Goal: Navigation & Orientation: Find specific page/section

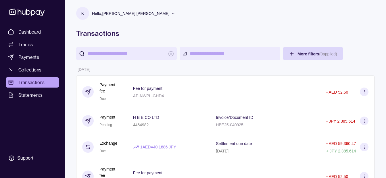
click at [142, 54] on input "search" at bounding box center [127, 53] width 78 height 13
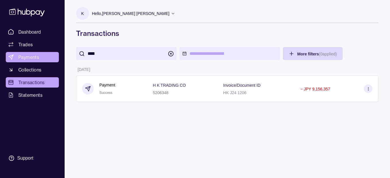
type input "***"
click at [36, 55] on span "Payments" at bounding box center [28, 57] width 21 height 7
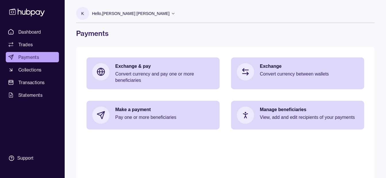
drag, startPoint x: 277, startPoint y: 43, endPoint x: 277, endPoint y: 37, distance: 5.2
click at [275, 40] on div "K Hello, Khalid Khan Rahmat Gul IRON GALAXY USED CAR AND AUTO SPARE PARTS TRADI…" at bounding box center [225, 92] width 321 height 185
click at [126, 14] on p "Hello, [PERSON_NAME] [PERSON_NAME]" at bounding box center [131, 13] width 78 height 6
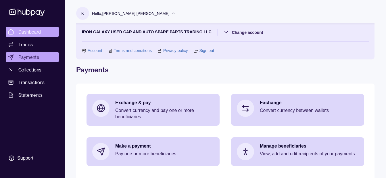
click at [32, 33] on span "Dashboard" at bounding box center [29, 31] width 23 height 7
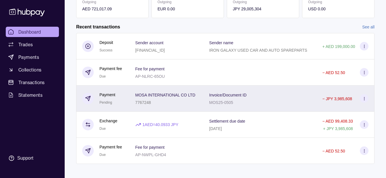
scroll to position [128, 0]
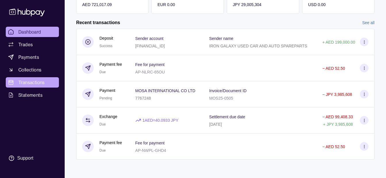
click at [43, 80] on span "Transactions" at bounding box center [31, 82] width 26 height 7
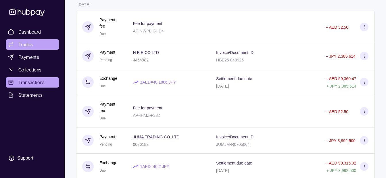
scroll to position [144, 0]
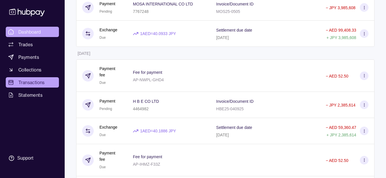
click at [25, 34] on span "Dashboard" at bounding box center [29, 31] width 23 height 7
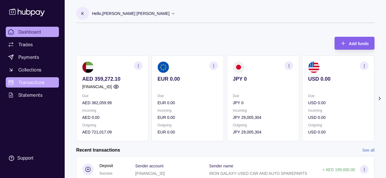
click at [34, 80] on span "Transactions" at bounding box center [31, 82] width 26 height 7
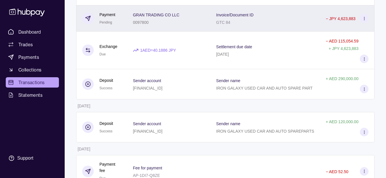
scroll to position [431, 0]
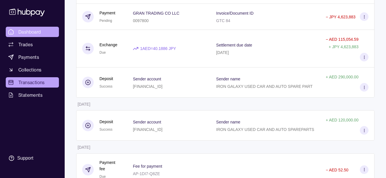
click at [52, 31] on link "Dashboard" at bounding box center [32, 32] width 53 height 10
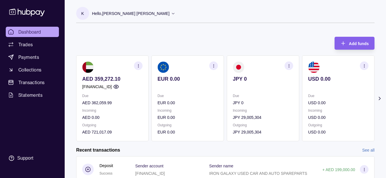
click at [117, 15] on p "Hello, [PERSON_NAME] [PERSON_NAME]" at bounding box center [131, 13] width 78 height 6
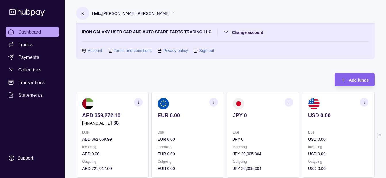
click at [244, 35] on section "IRON GALAXY USED CAR AND AUTO SPARE PARTS TRADING LLC Change account Account Te…" at bounding box center [225, 41] width 287 height 25
click at [244, 33] on html "Dashboard Trades Payments Collections Transactions Statements Support K Hello, …" at bounding box center [193, 171] width 386 height 342
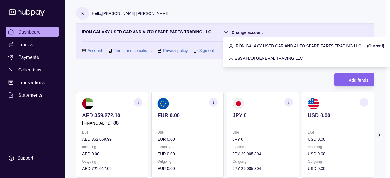
click at [236, 55] on div "ESSA HAJI GENERAL TRADING LLC" at bounding box center [306, 58] width 161 height 12
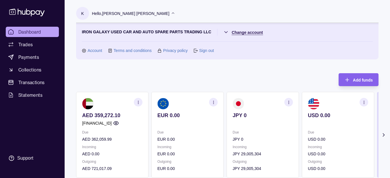
click at [251, 30] on html "Dashboard Trades Payments Collections Transactions Statements Support K Hello, …" at bounding box center [195, 171] width 390 height 342
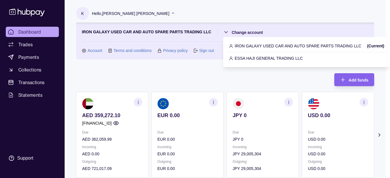
click at [249, 61] on p "ESSA HAJI GENERAL TRADING LLC" at bounding box center [269, 58] width 68 height 6
